Goal: Task Accomplishment & Management: Manage account settings

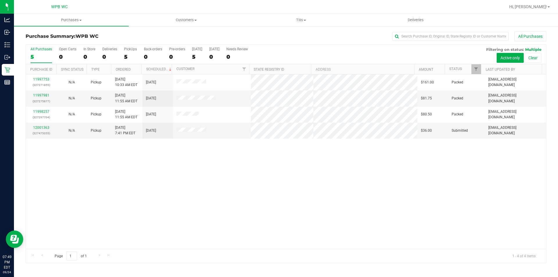
click at [248, 197] on div "11997753 (327271855) N/A Pickup [DATE] 10:33 AM EDT 9/24/2025 $161.00 Packed [E…" at bounding box center [286, 161] width 520 height 174
click at [47, 129] on link "12001363" at bounding box center [41, 128] width 16 height 4
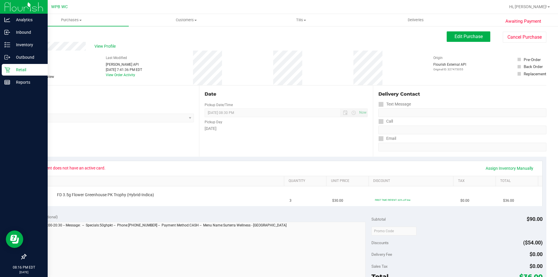
click at [24, 72] on p "Retail" at bounding box center [27, 69] width 35 height 7
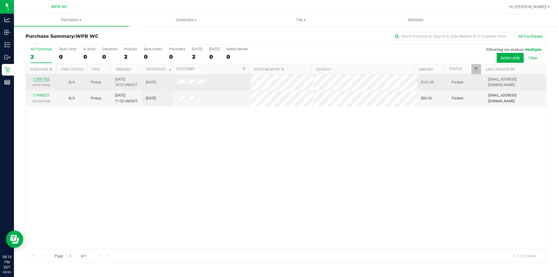
click at [36, 79] on link "11997753" at bounding box center [41, 79] width 16 height 4
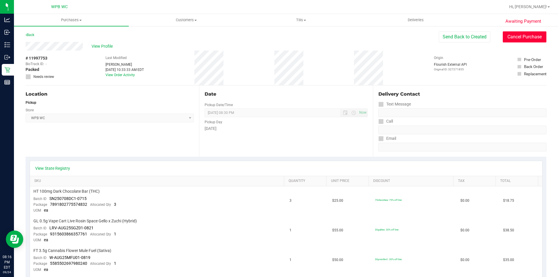
click at [509, 39] on button "Cancel Purchase" at bounding box center [525, 36] width 44 height 11
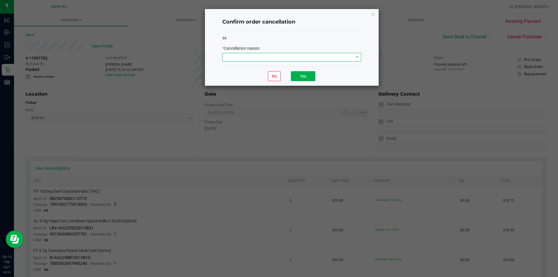
click at [313, 60] on span at bounding box center [288, 57] width 131 height 8
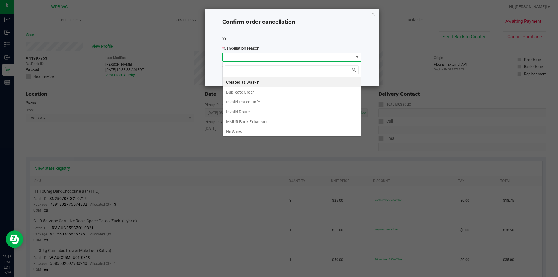
scroll to position [9, 139]
click at [253, 128] on li "No Show" at bounding box center [292, 132] width 138 height 10
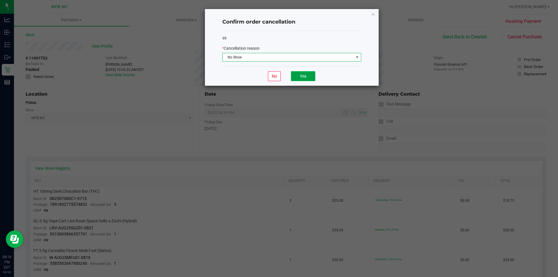
click at [295, 76] on button "Yes" at bounding box center [303, 76] width 24 height 10
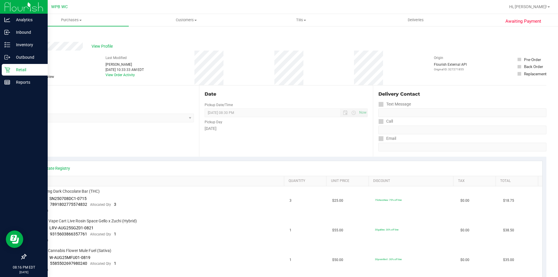
click at [11, 69] on p "Retail" at bounding box center [27, 69] width 35 height 7
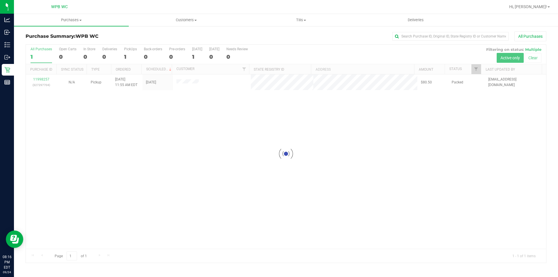
click at [38, 78] on div at bounding box center [286, 154] width 520 height 218
click at [40, 79] on link "11998257" at bounding box center [41, 79] width 16 height 4
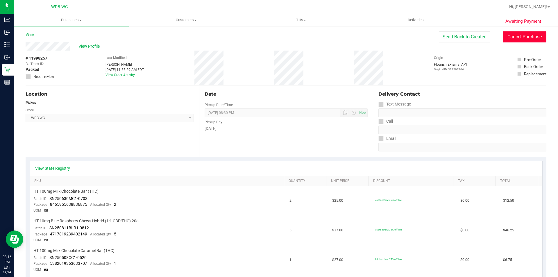
click at [514, 34] on button "Cancel Purchase" at bounding box center [525, 36] width 44 height 11
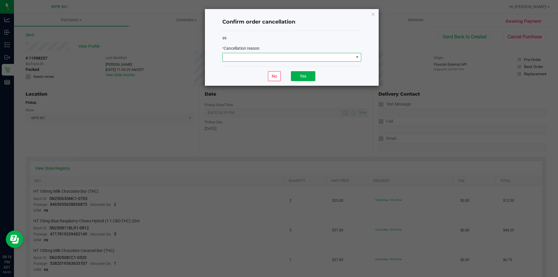
click at [315, 56] on span at bounding box center [288, 57] width 131 height 8
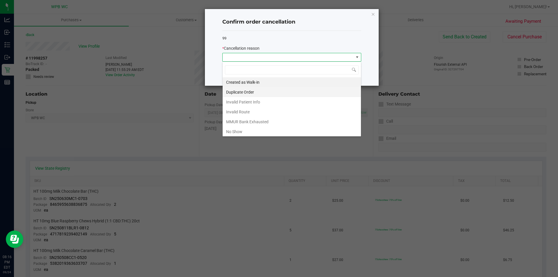
scroll to position [9, 139]
click at [244, 131] on li "No Show" at bounding box center [292, 132] width 138 height 10
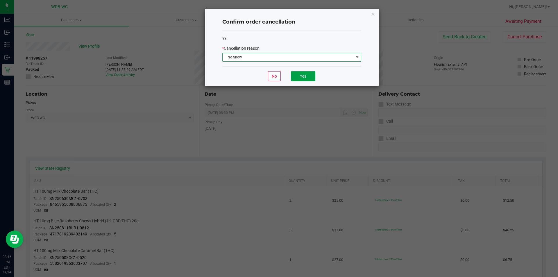
click at [310, 74] on button "Yes" at bounding box center [303, 76] width 24 height 10
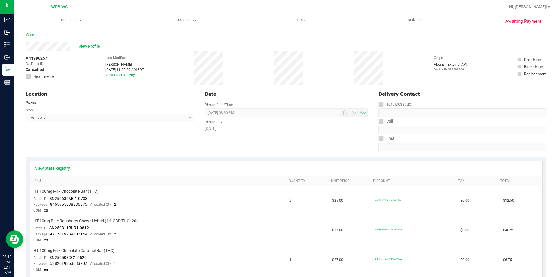
click at [197, 145] on div "Location Pickup Store WPB WC Select Store [PERSON_NAME][GEOGRAPHIC_DATA] [PERSO…" at bounding box center [286, 120] width 521 height 71
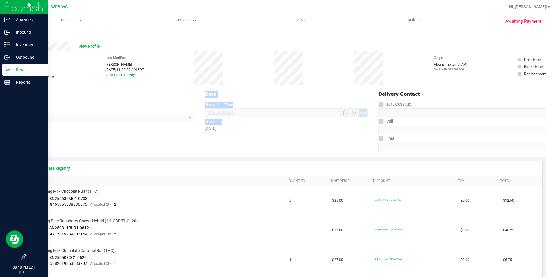
click at [10, 66] on div "Retail" at bounding box center [25, 70] width 46 height 12
